Goal: Use online tool/utility: Utilize a website feature to perform a specific function

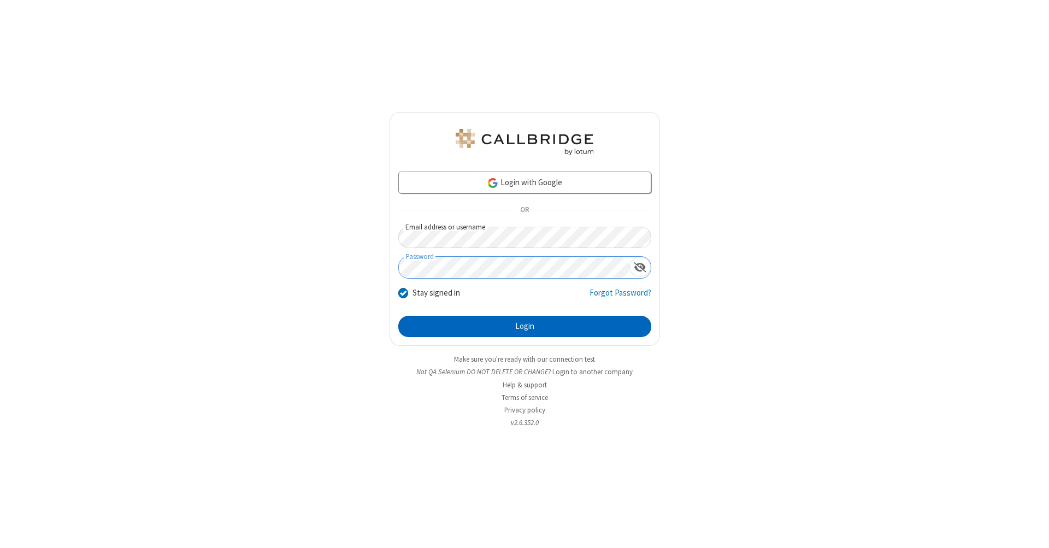
click at [525, 327] on button "Login" at bounding box center [524, 327] width 253 height 22
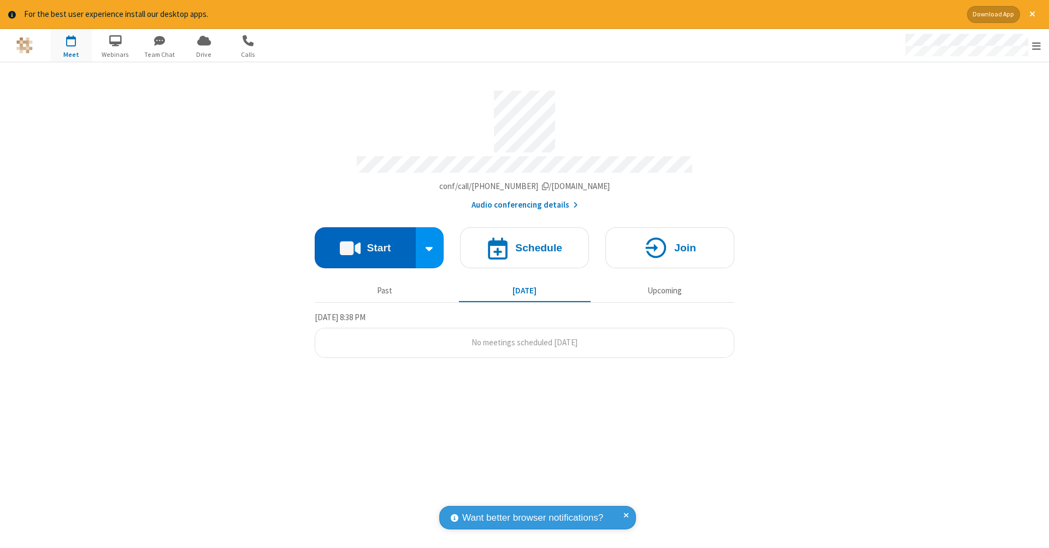
click at [365, 242] on button "Start" at bounding box center [365, 247] width 101 height 41
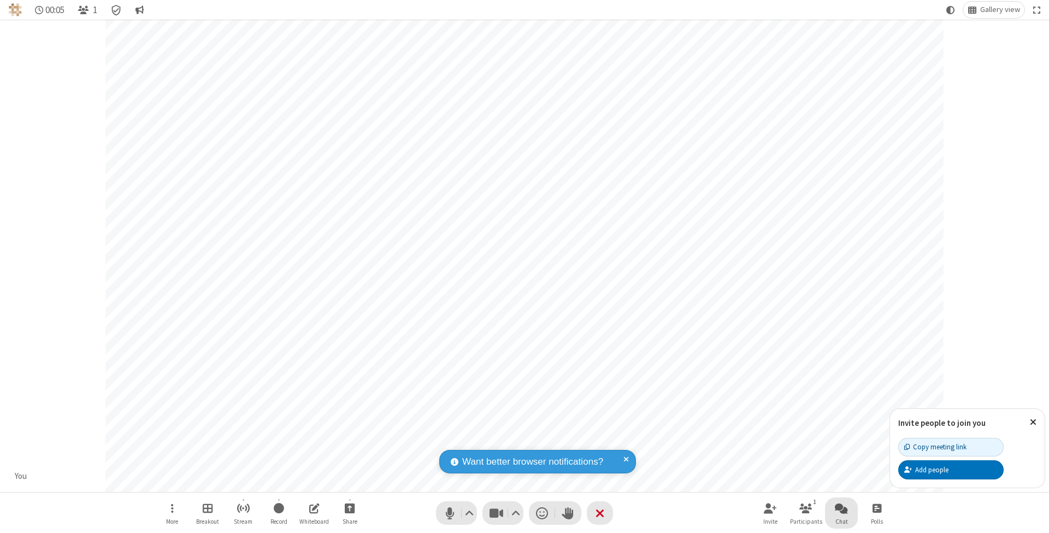
click at [841, 508] on span "Open chat" at bounding box center [841, 508] width 13 height 14
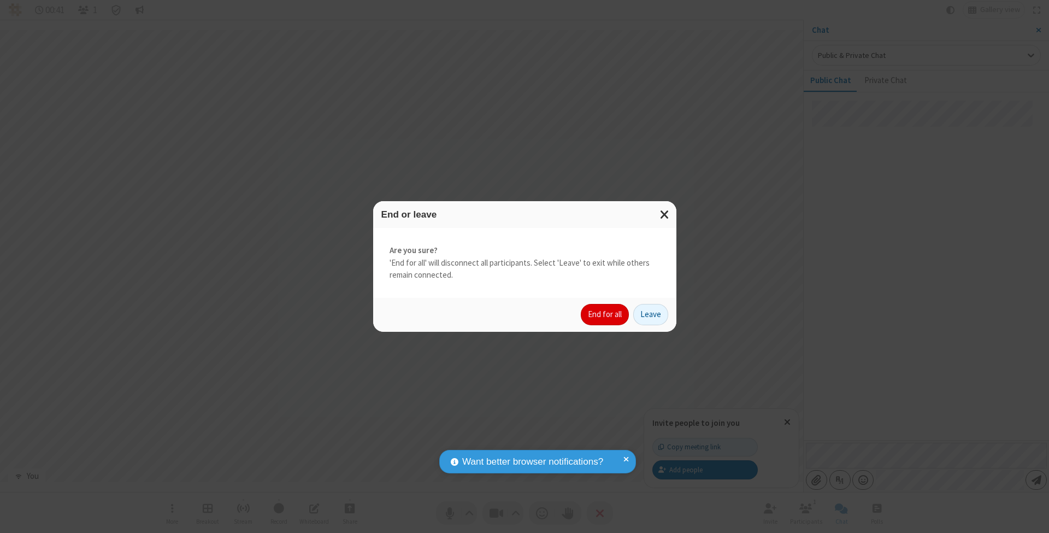
click at [606, 314] on button "End for all" at bounding box center [605, 315] width 48 height 22
